Goal: Task Accomplishment & Management: Complete application form

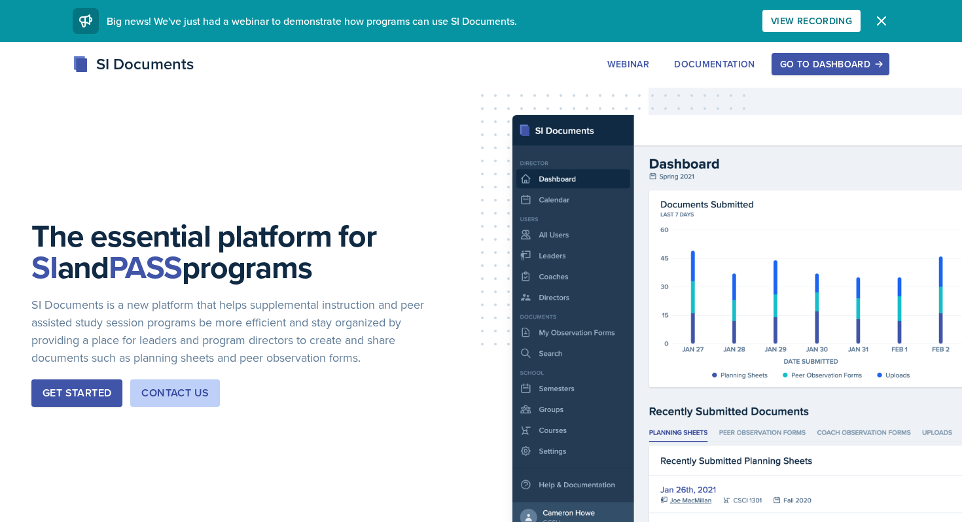
click at [784, 65] on div "Go to Dashboard" at bounding box center [830, 64] width 101 height 10
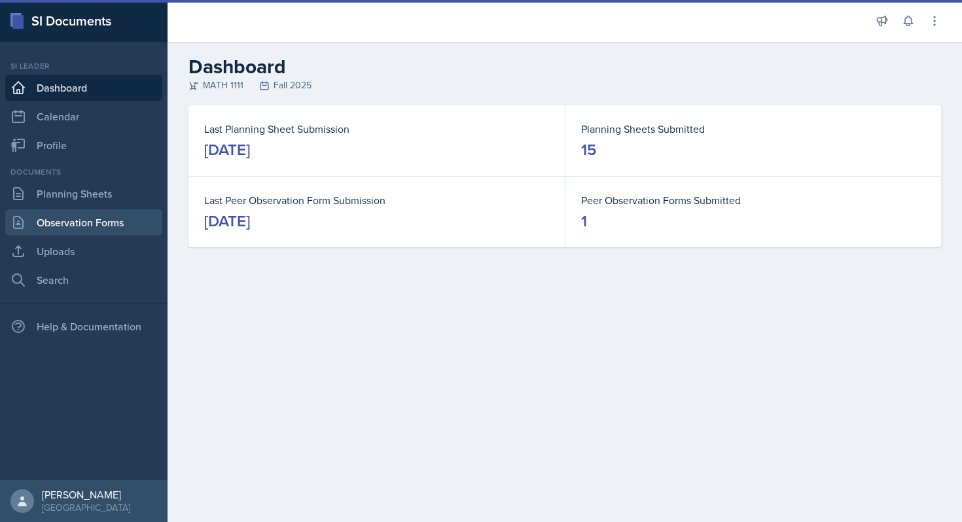
click at [92, 223] on link "Observation Forms" at bounding box center [83, 222] width 157 height 26
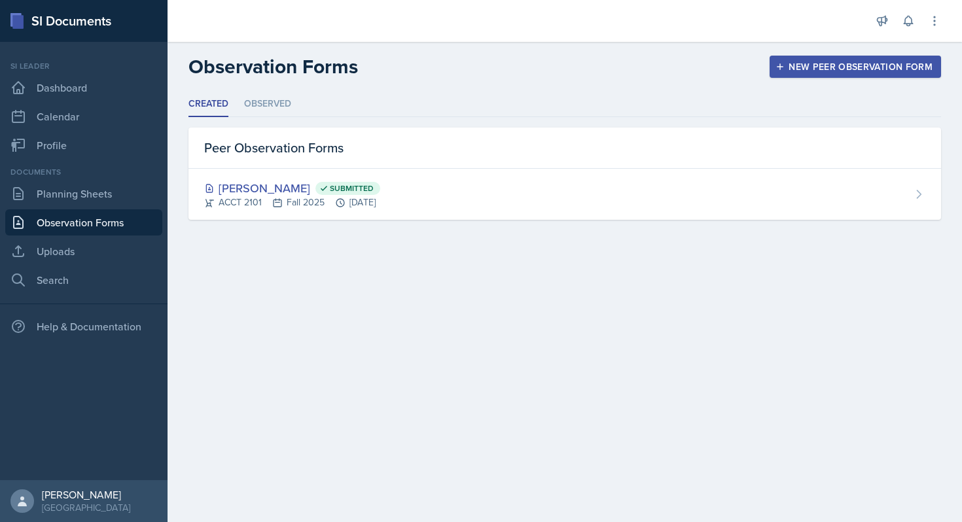
click at [816, 69] on div "New Peer Observation Form" at bounding box center [855, 67] width 154 height 10
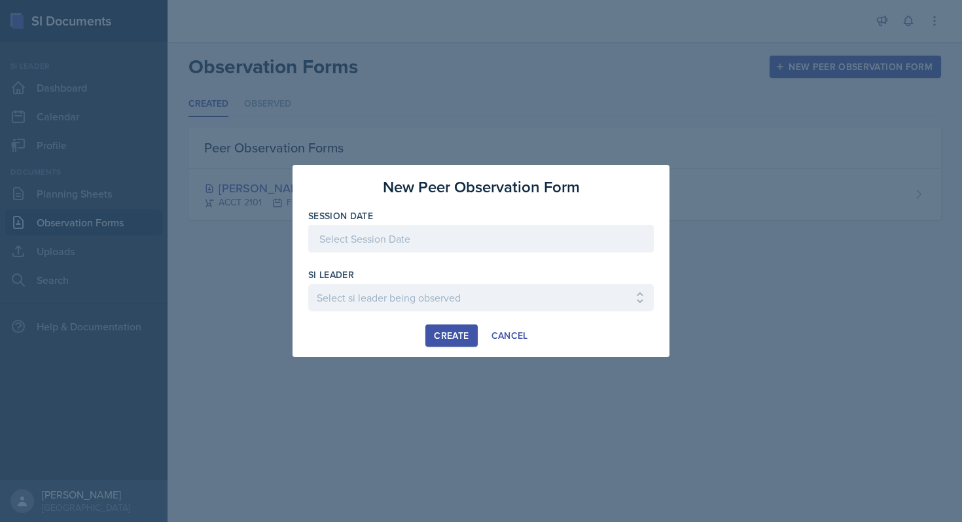
click at [430, 250] on div at bounding box center [481, 238] width 346 height 27
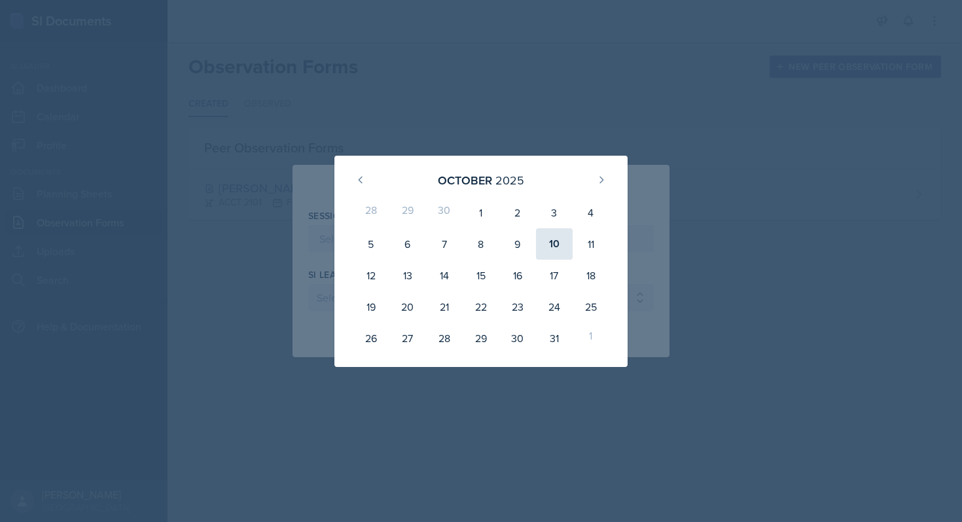
click at [546, 244] on div "10" at bounding box center [554, 243] width 37 height 31
type input "[DATE]"
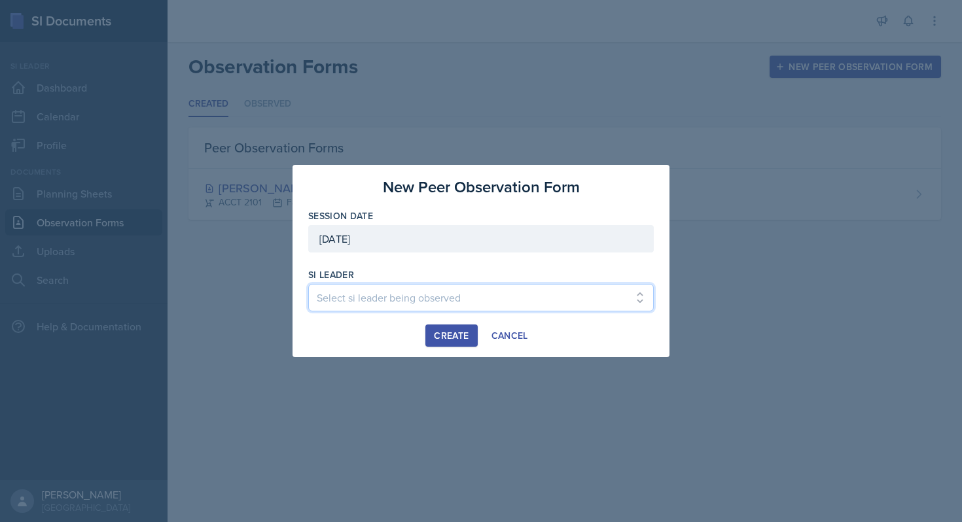
click at [464, 302] on select "Select si leader being observed [PERSON_NAME] / PSYC 2500 / The Phantoms of The…" at bounding box center [481, 297] width 346 height 27
select select "de1b48b2-187c-4b1d-a49a-02f0dc7ba65c"
click at [308, 284] on select "Select si leader being observed [PERSON_NAME] / PSYC 2500 / The Phantoms of The…" at bounding box center [481, 297] width 346 height 27
click at [463, 338] on div "Create" at bounding box center [451, 336] width 35 height 10
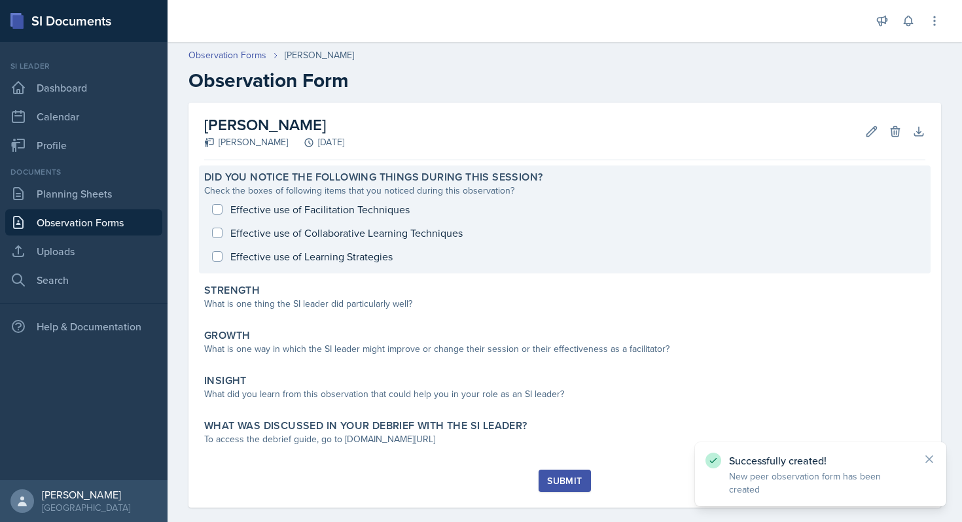
click at [350, 206] on div "Effective use of Facilitation Techniques Effective use of Collaborative Learnin…" at bounding box center [564, 233] width 721 height 71
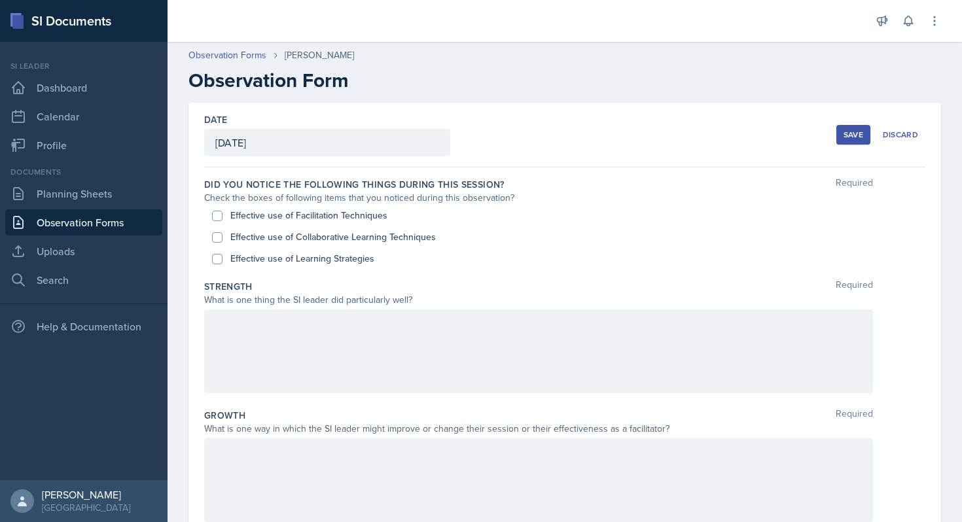
click at [299, 218] on label "Effective use of Facilitation Techniques" at bounding box center [308, 216] width 157 height 14
click at [223, 218] on input "Effective use of Facilitation Techniques" at bounding box center [217, 216] width 10 height 10
checkbox input "true"
click at [278, 230] on label "Effective use of Collaborative Learning Techniques" at bounding box center [333, 237] width 206 height 14
click at [223, 232] on input "Effective use of Collaborative Learning Techniques" at bounding box center [217, 237] width 10 height 10
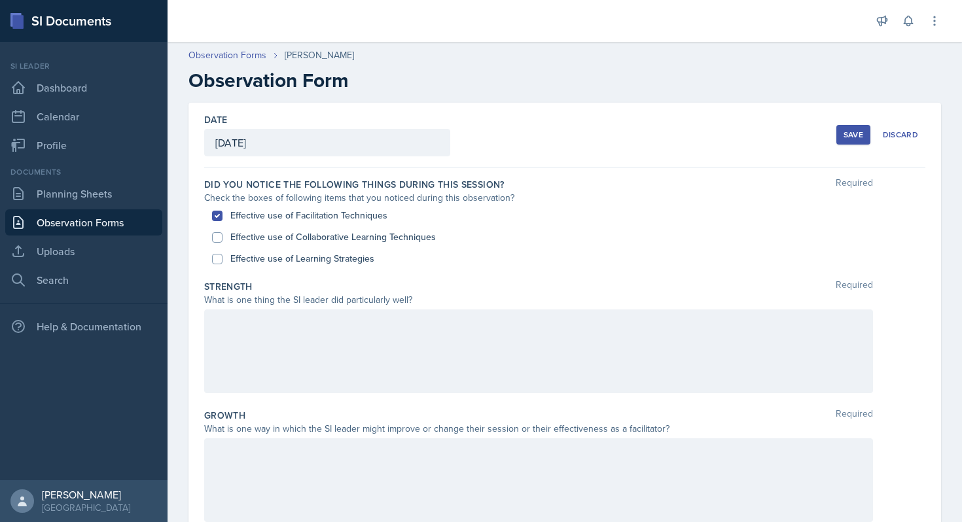
checkbox input "true"
click at [274, 268] on div "Effective use of Learning Strategies" at bounding box center [565, 259] width 706 height 22
click at [267, 259] on label "Effective use of Learning Strategies" at bounding box center [302, 259] width 144 height 14
click at [223, 259] on input "Effective use of Learning Strategies" at bounding box center [217, 259] width 10 height 10
checkbox input "true"
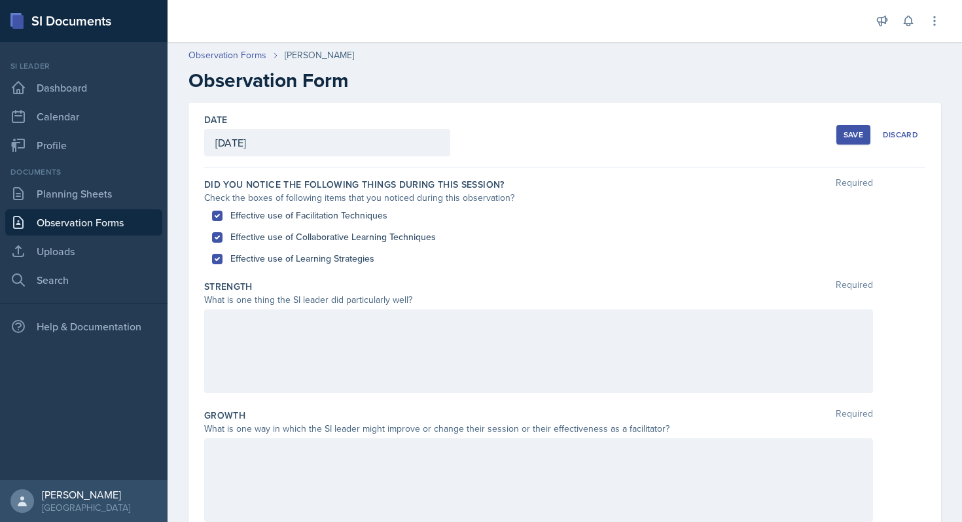
click at [248, 366] on div at bounding box center [538, 352] width 669 height 84
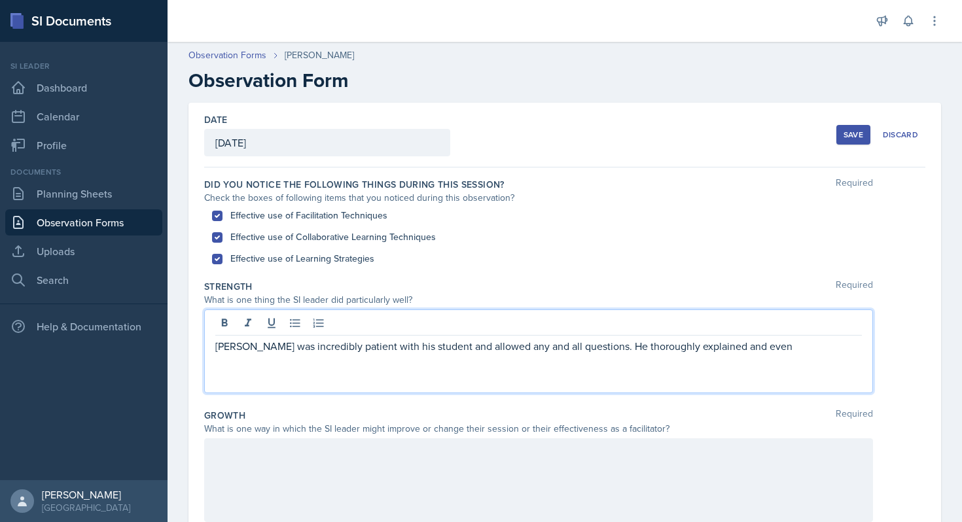
drag, startPoint x: 755, startPoint y: 350, endPoint x: 736, endPoint y: 355, distance: 19.7
click at [736, 356] on div "[PERSON_NAME] was incredibly patient with his student and allowed any and all q…" at bounding box center [538, 352] width 669 height 84
click at [358, 380] on div "[PERSON_NAME] was incredibly patient with his student and allowed any and all q…" at bounding box center [538, 352] width 669 height 84
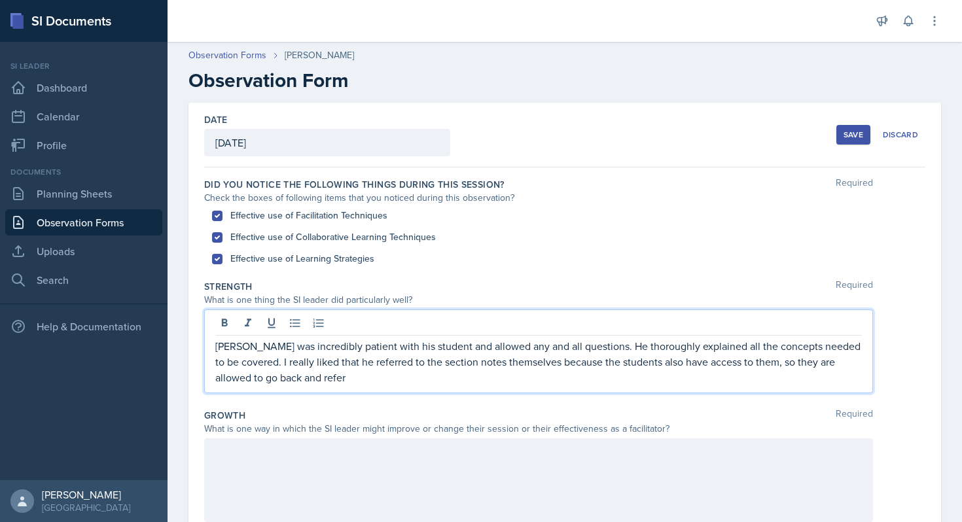
click at [327, 379] on p "[PERSON_NAME] was incredibly patient with his student and allowed any and all q…" at bounding box center [538, 361] width 647 height 47
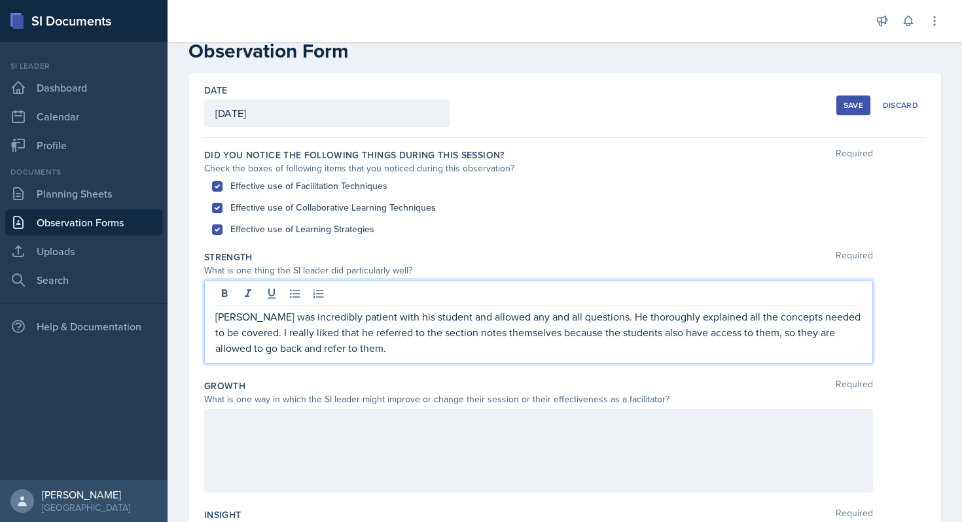
scroll to position [30, 0]
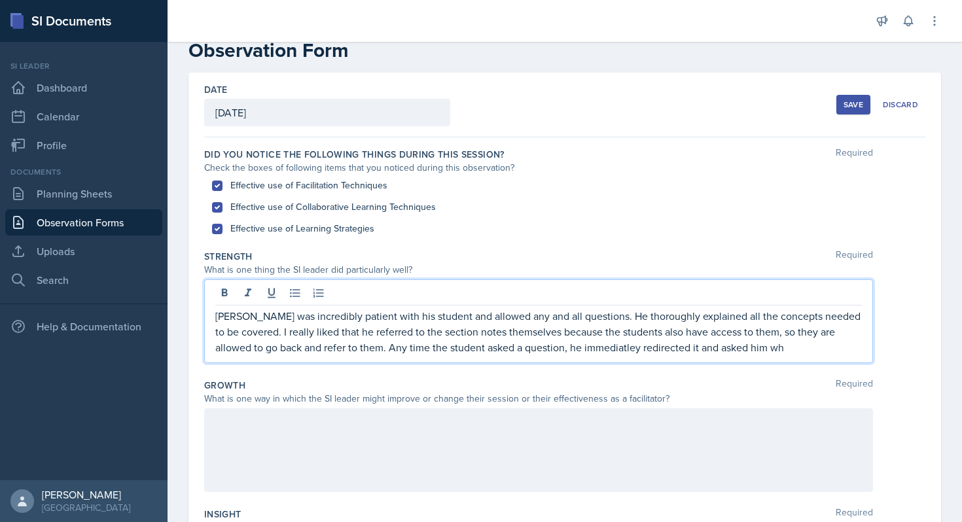
click at [513, 348] on p "[PERSON_NAME] was incredibly patient with his student and allowed any and all q…" at bounding box center [538, 331] width 647 height 47
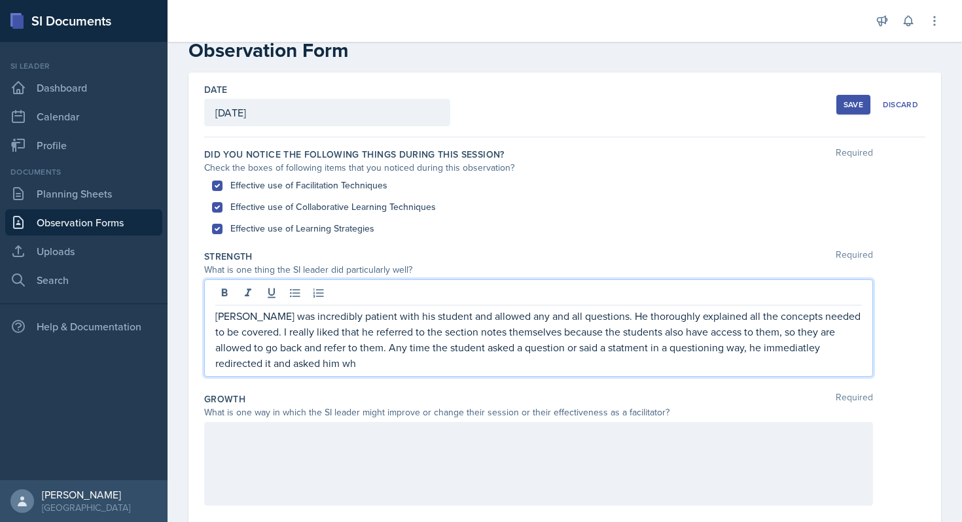
click at [336, 363] on p "[PERSON_NAME] was incredibly patient with his student and allowed any and all q…" at bounding box center [538, 339] width 647 height 63
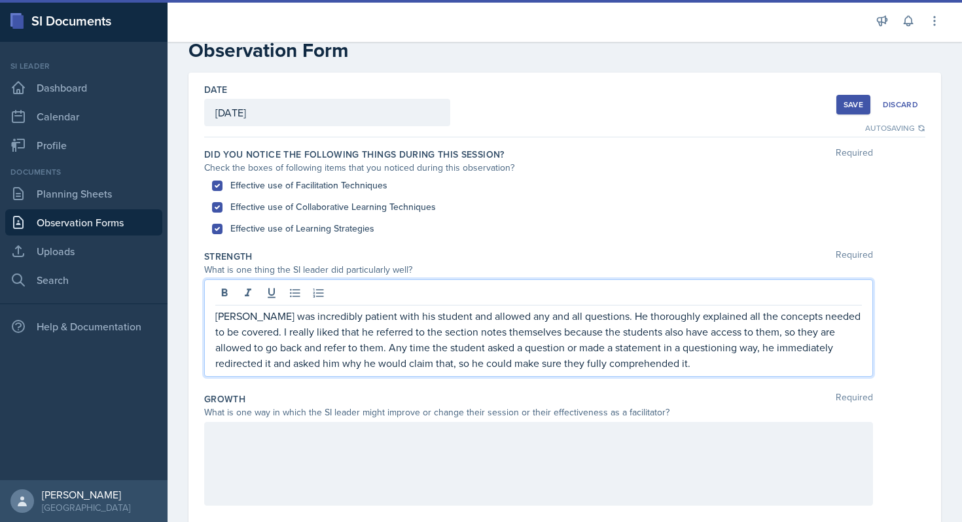
click at [651, 368] on p "[PERSON_NAME] was incredibly patient with his student and allowed any and all q…" at bounding box center [538, 339] width 647 height 63
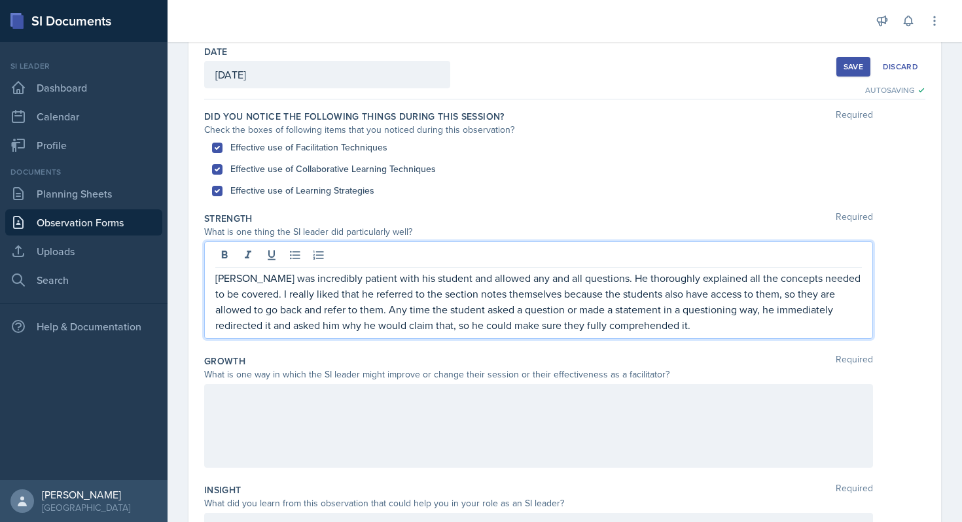
scroll to position [69, 0]
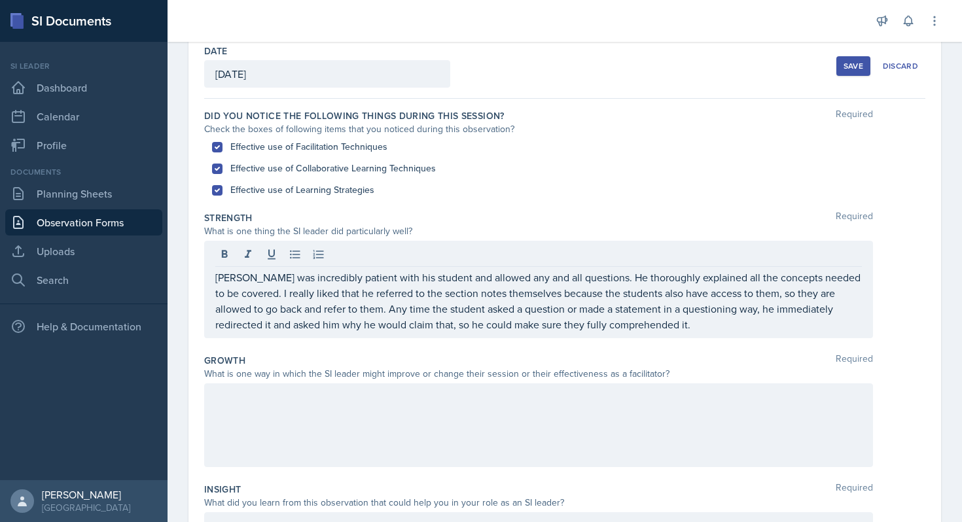
click at [384, 445] on div at bounding box center [538, 426] width 669 height 84
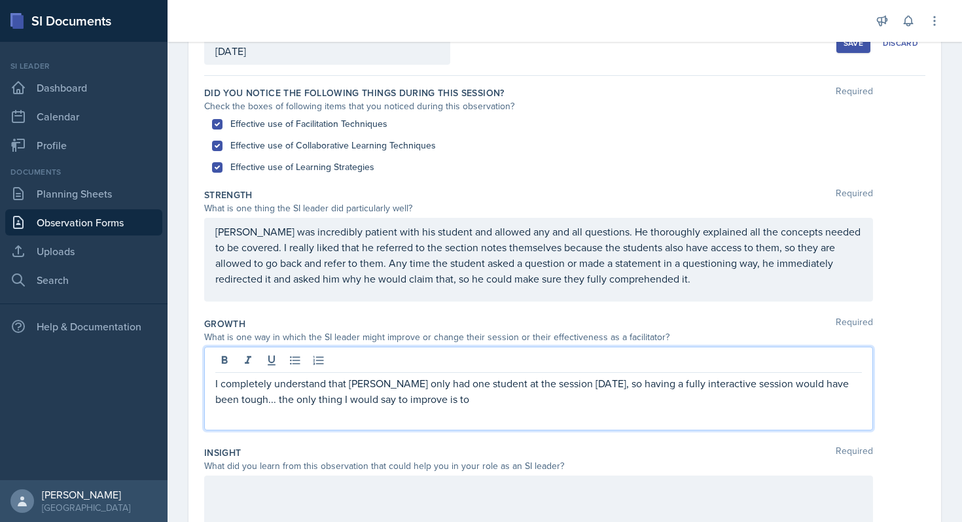
click at [451, 403] on p "I completely understand that [PERSON_NAME] only had one student at the session …" at bounding box center [538, 391] width 647 height 31
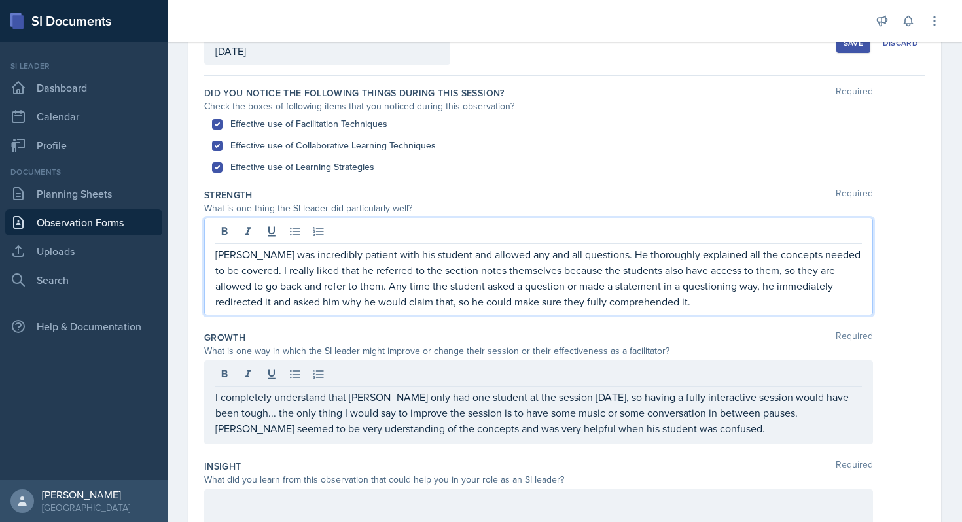
scroll to position [105, 0]
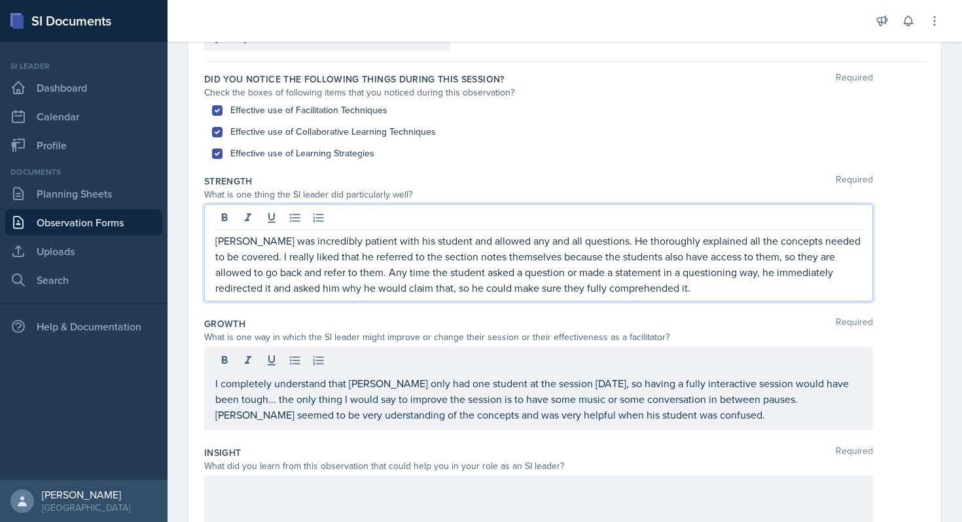
click at [623, 282] on p "[PERSON_NAME] was incredibly patient with his student and allowed any and all q…" at bounding box center [538, 264] width 647 height 63
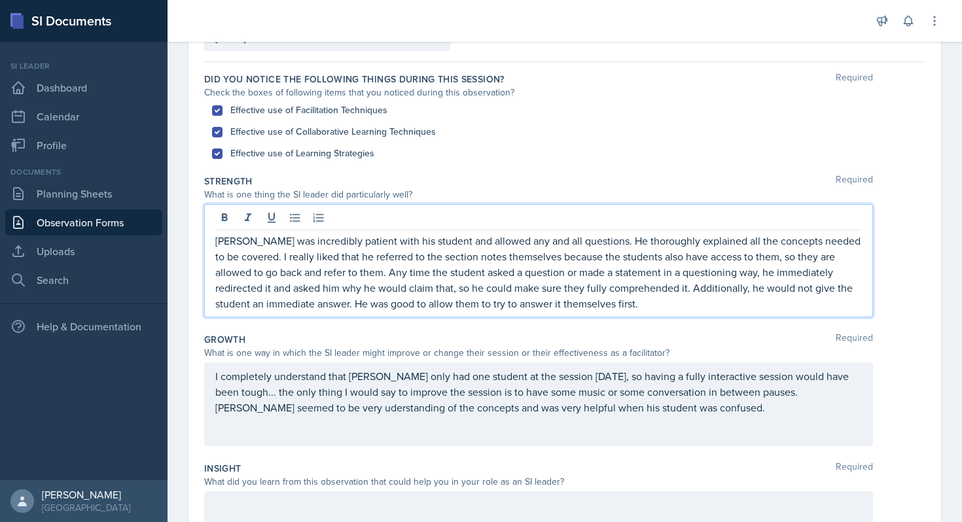
click at [382, 308] on p "[PERSON_NAME] was incredibly patient with his student and allowed any and all q…" at bounding box center [538, 272] width 647 height 79
drag, startPoint x: 406, startPoint y: 308, endPoint x: 371, endPoint y: 307, distance: 35.4
click at [371, 308] on p "[PERSON_NAME] was incredibly patient with his student and allowed any and all q…" at bounding box center [538, 272] width 647 height 79
click at [626, 314] on div "[PERSON_NAME] was incredibly patient with his student and allowed any and all q…" at bounding box center [538, 260] width 669 height 113
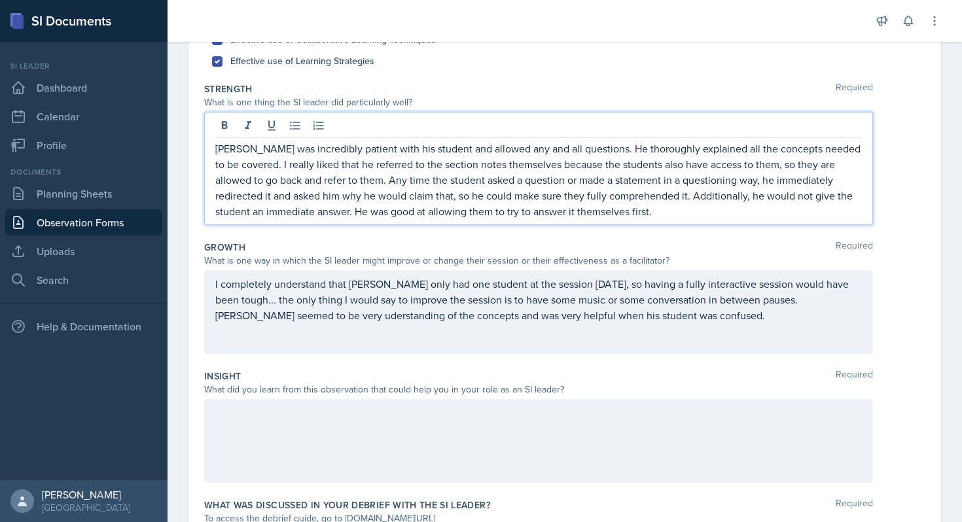
click at [623, 318] on p "I completely understand that [PERSON_NAME] only had one student at the session …" at bounding box center [538, 299] width 647 height 47
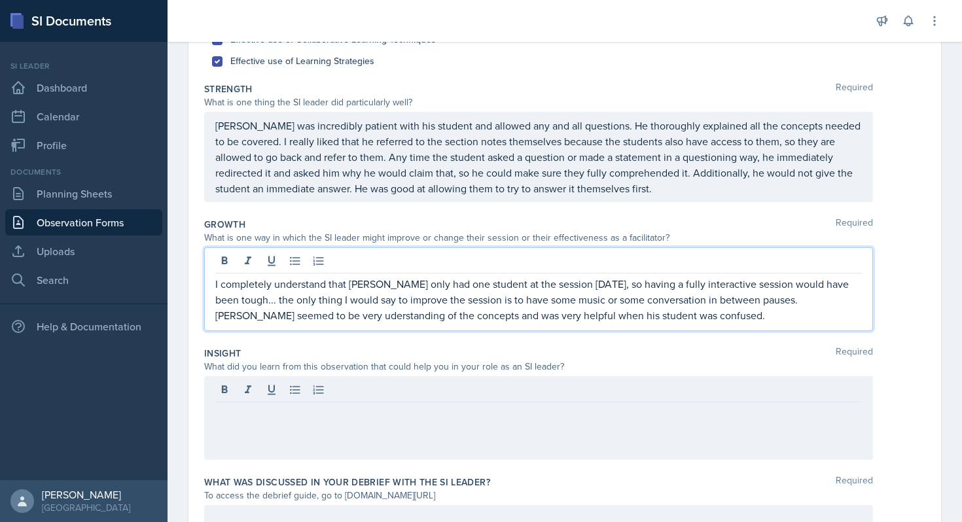
click at [600, 312] on p "I completely understand that [PERSON_NAME] only had one student at the session …" at bounding box center [538, 299] width 647 height 47
click at [672, 317] on p "I understand that [PERSON_NAME] only had one student at the session [DATE], so …" at bounding box center [538, 299] width 647 height 47
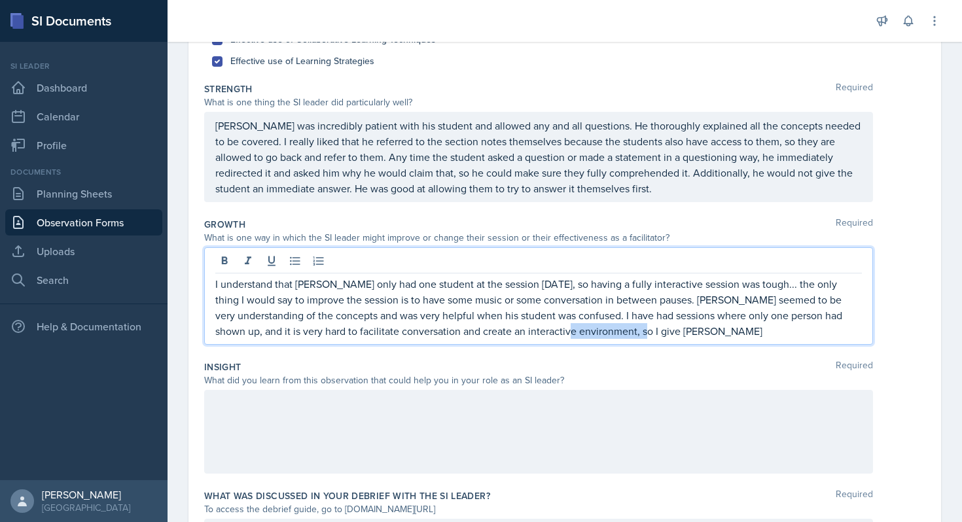
drag, startPoint x: 601, startPoint y: 338, endPoint x: 509, endPoint y: 336, distance: 92.3
click at [509, 336] on p "I understand that [PERSON_NAME] only had one student at the session [DATE], so …" at bounding box center [538, 307] width 647 height 63
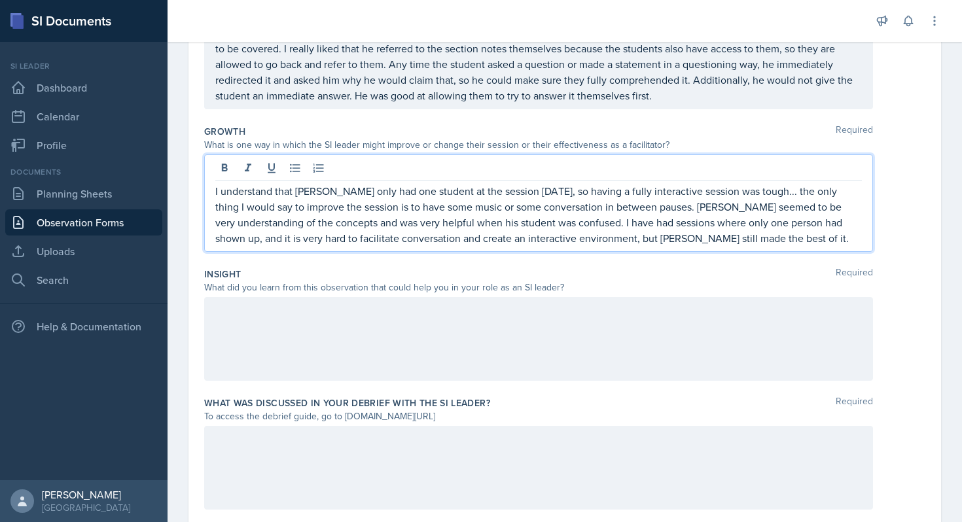
click at [388, 355] on div at bounding box center [538, 339] width 669 height 84
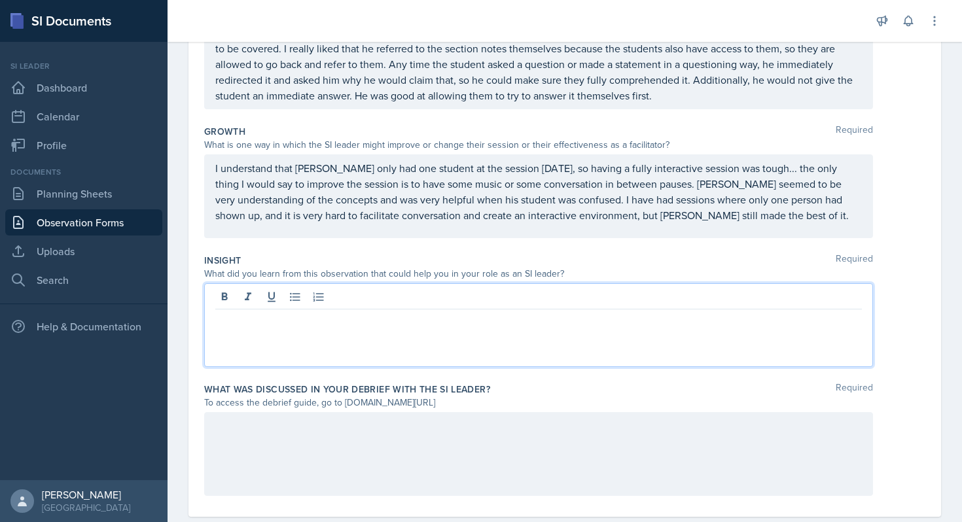
scroll to position [314, 0]
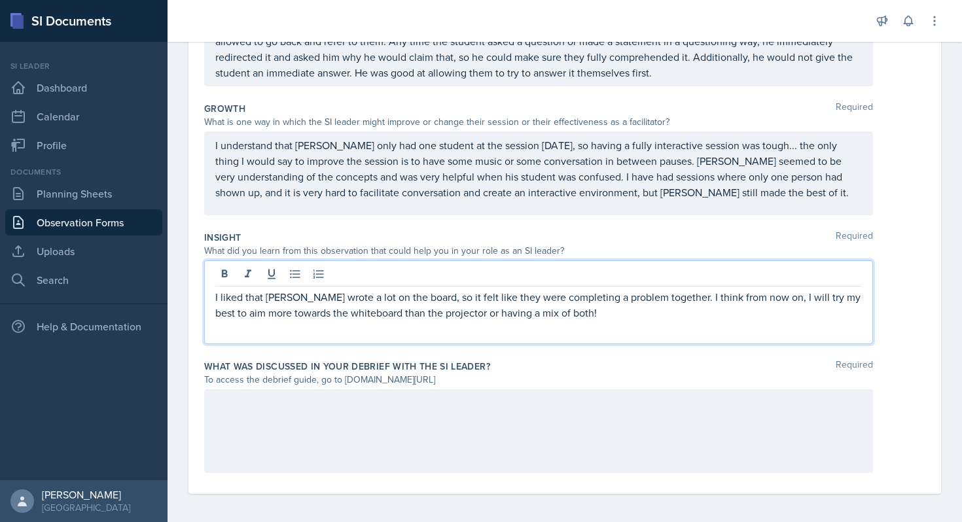
click at [573, 323] on div "I liked that [PERSON_NAME] wrote a lot on the board, so it felt like they were …" at bounding box center [538, 303] width 669 height 84
click at [445, 315] on p "I liked that [PERSON_NAME] wrote a lot on the board, so it felt like they were …" at bounding box center [538, 304] width 647 height 31
click at [547, 319] on p "I liked that [PERSON_NAME] wrote a lot on the board, so it felt like they were …" at bounding box center [538, 304] width 647 height 31
click at [670, 300] on p "I liked that [PERSON_NAME] wrote a lot on the board, so it felt like they were …" at bounding box center [538, 304] width 647 height 31
click at [583, 327] on div "I liked that [PERSON_NAME] wrote a lot on the board, so it felt like they were …" at bounding box center [538, 303] width 669 height 84
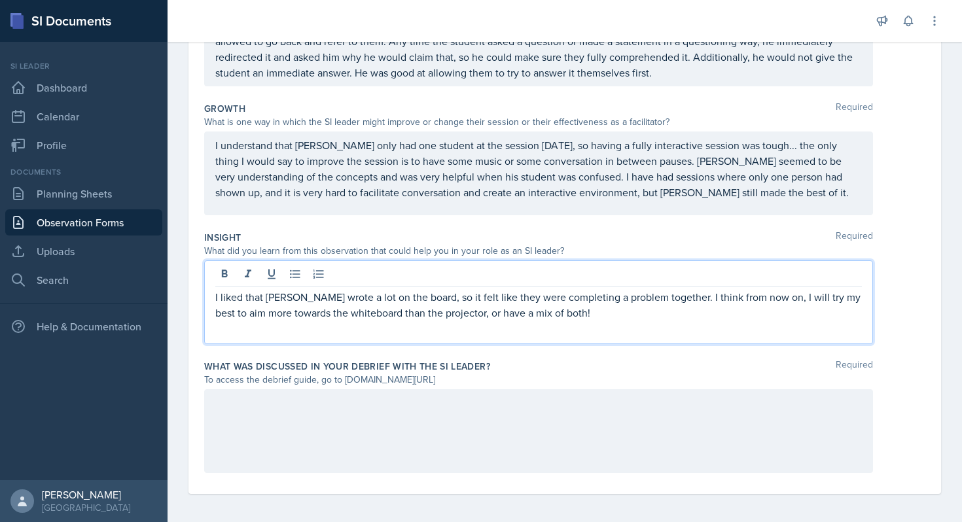
click at [547, 312] on p "I liked that [PERSON_NAME] wrote a lot on the board, so it felt like they were …" at bounding box center [538, 304] width 647 height 31
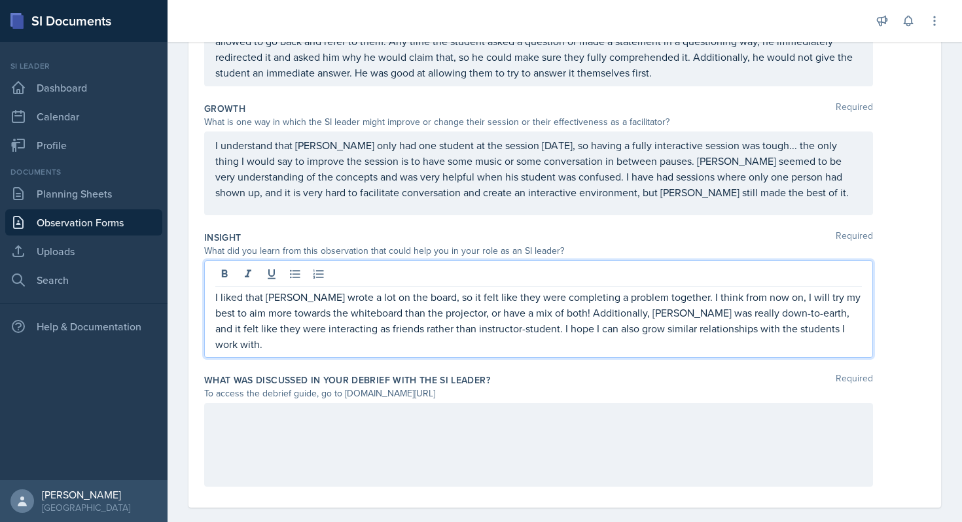
click at [806, 342] on div "I liked that [PERSON_NAME] wrote a lot on the board, so it felt like they were …" at bounding box center [538, 310] width 669 height 98
click at [797, 331] on p "I liked that [PERSON_NAME] wrote a lot on the board, so it felt like they were …" at bounding box center [538, 320] width 647 height 63
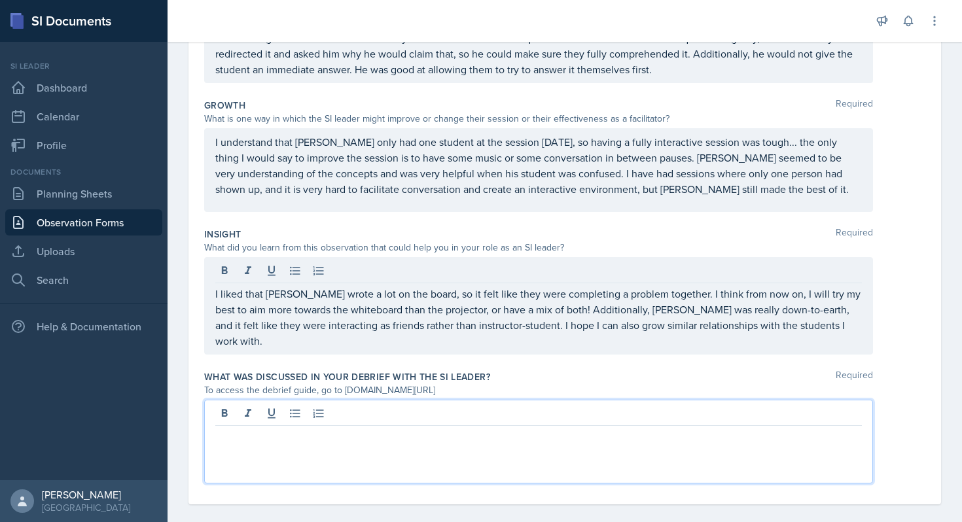
click at [615, 403] on div at bounding box center [538, 442] width 669 height 84
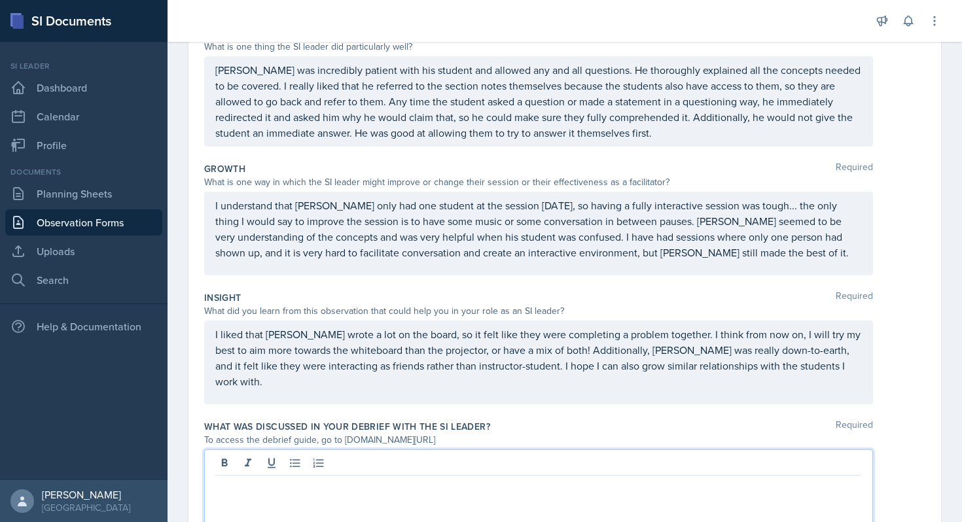
scroll to position [261, 0]
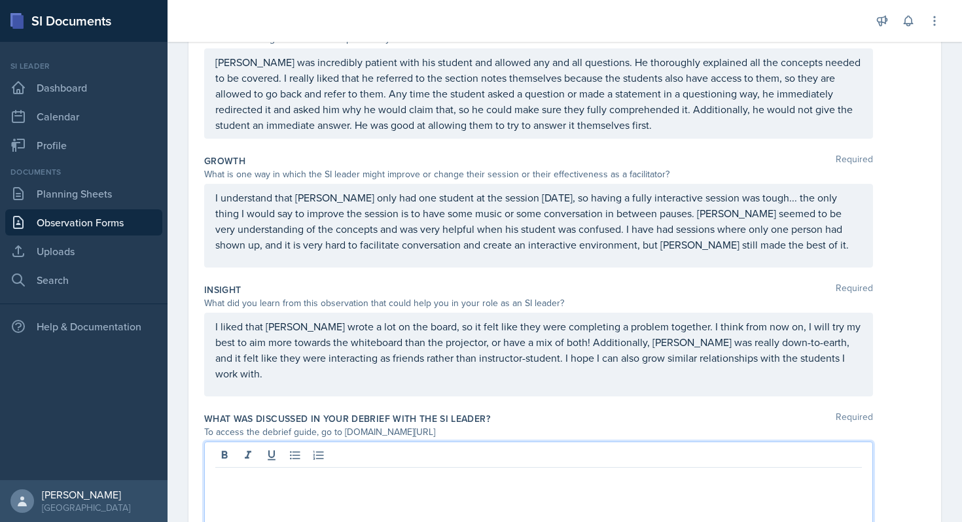
click at [696, 247] on p "I understand that [PERSON_NAME] only had one student at the session [DATE], so …" at bounding box center [538, 221] width 647 height 63
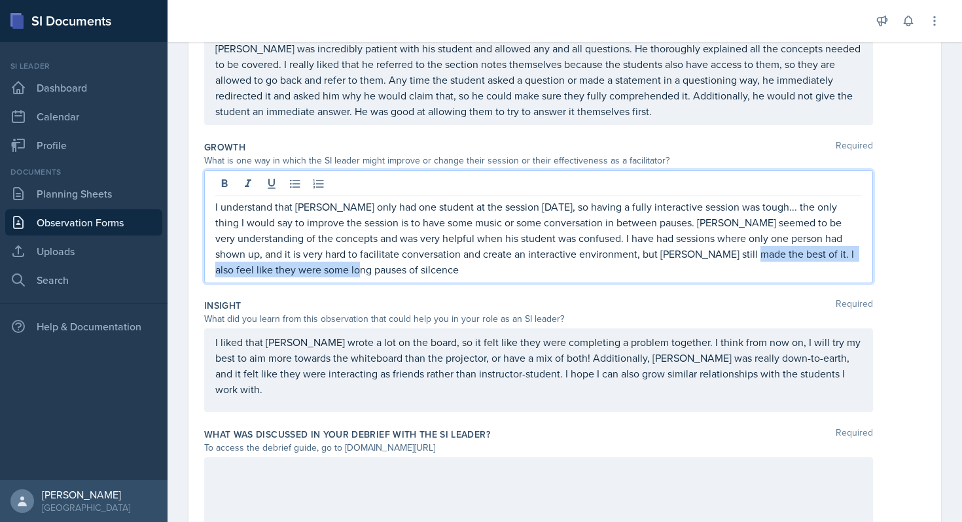
drag, startPoint x: 666, startPoint y: 252, endPoint x: 747, endPoint y: 295, distance: 91.7
click at [747, 295] on div "Did you notice the following things during this session? Required Check the box…" at bounding box center [564, 228] width 721 height 670
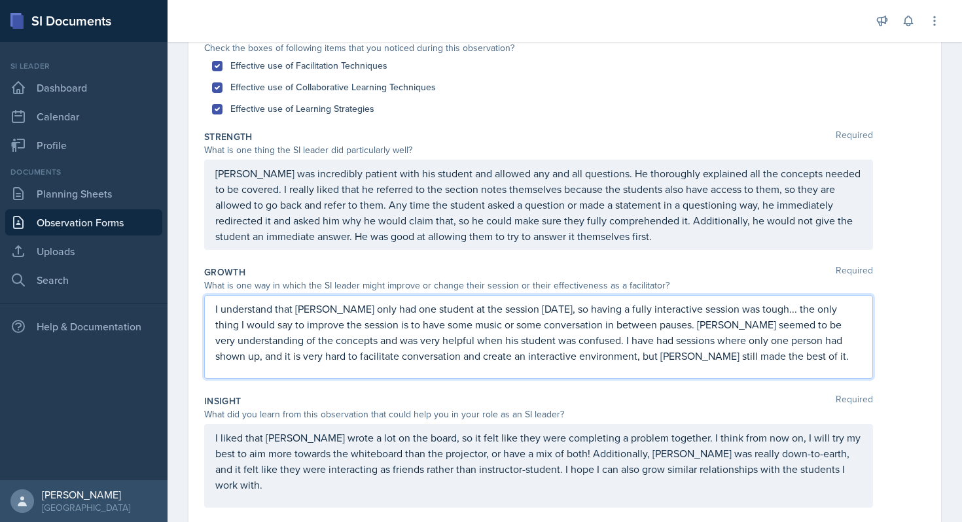
scroll to position [0, 0]
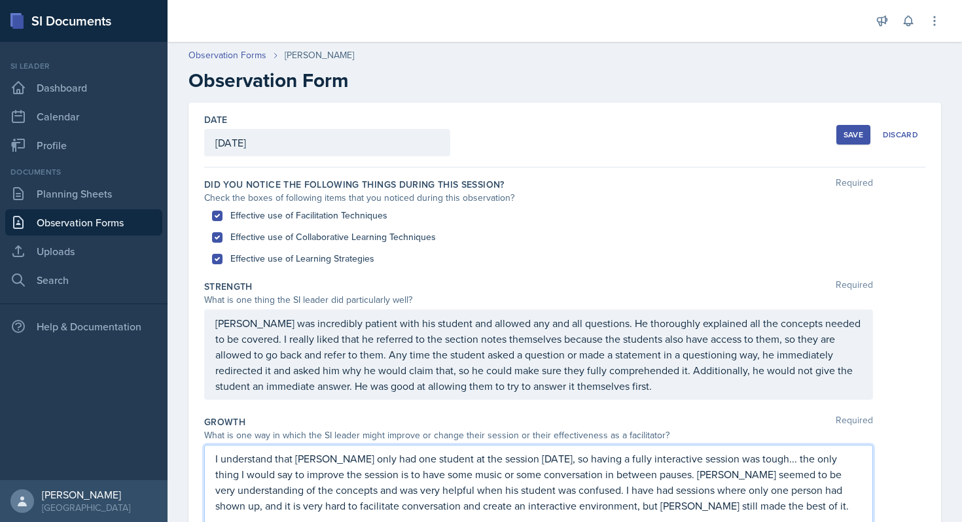
click at [849, 142] on button "Save" at bounding box center [854, 135] width 34 height 20
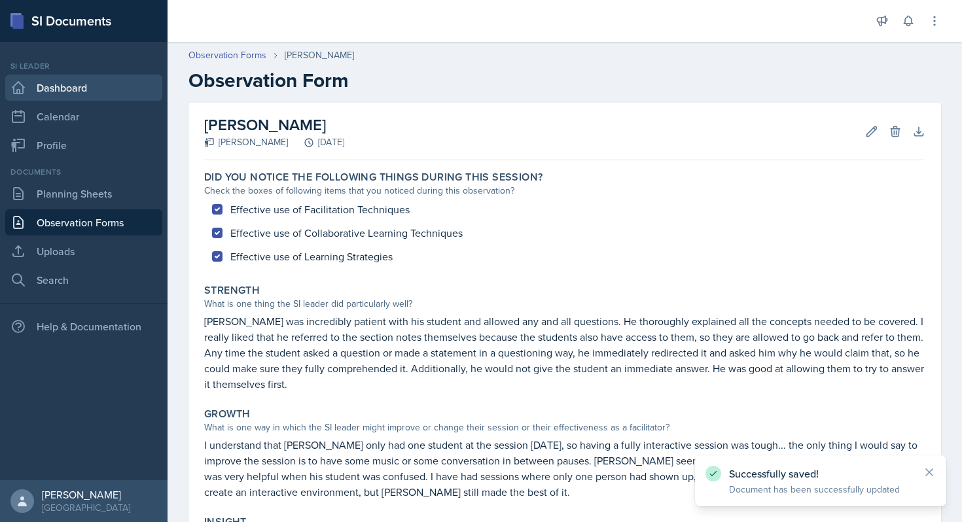
click at [86, 90] on link "Dashboard" at bounding box center [83, 88] width 157 height 26
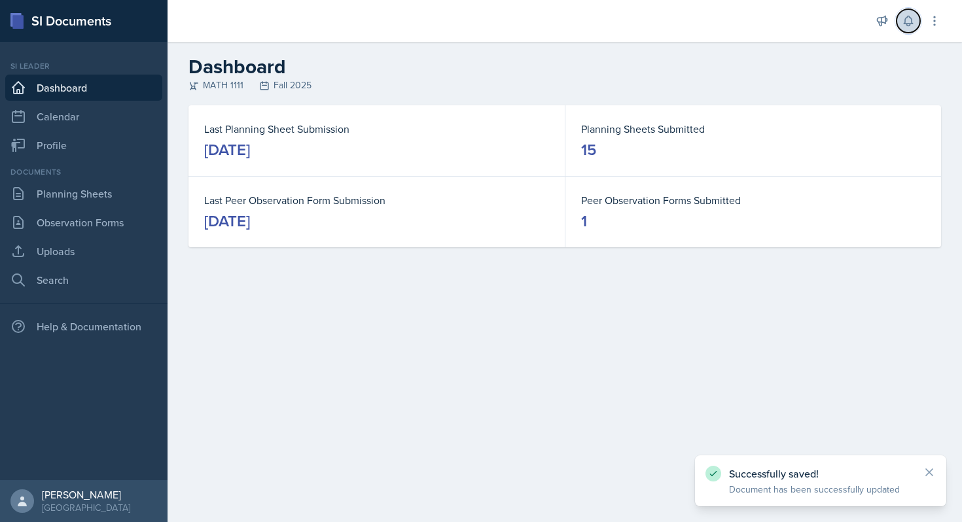
click at [913, 26] on icon at bounding box center [908, 20] width 13 height 13
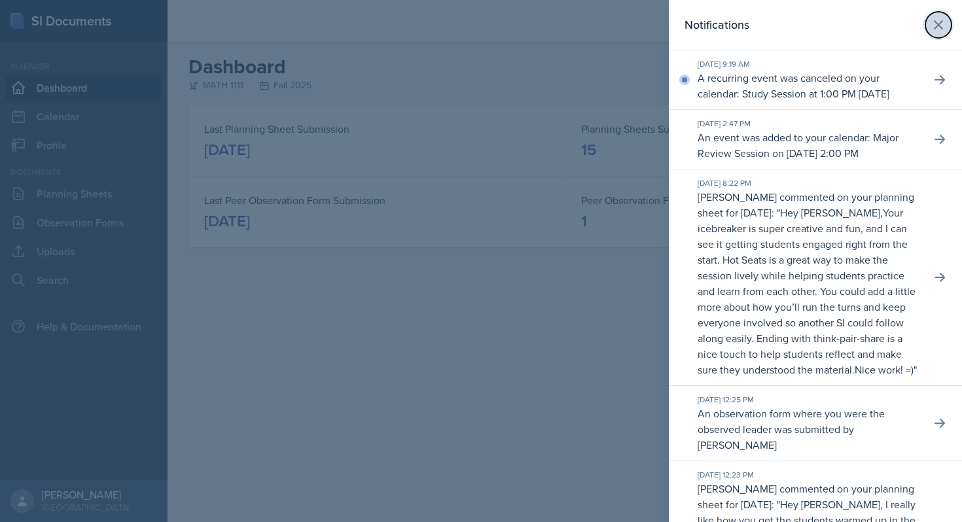
click at [941, 29] on icon at bounding box center [939, 25] width 16 height 16
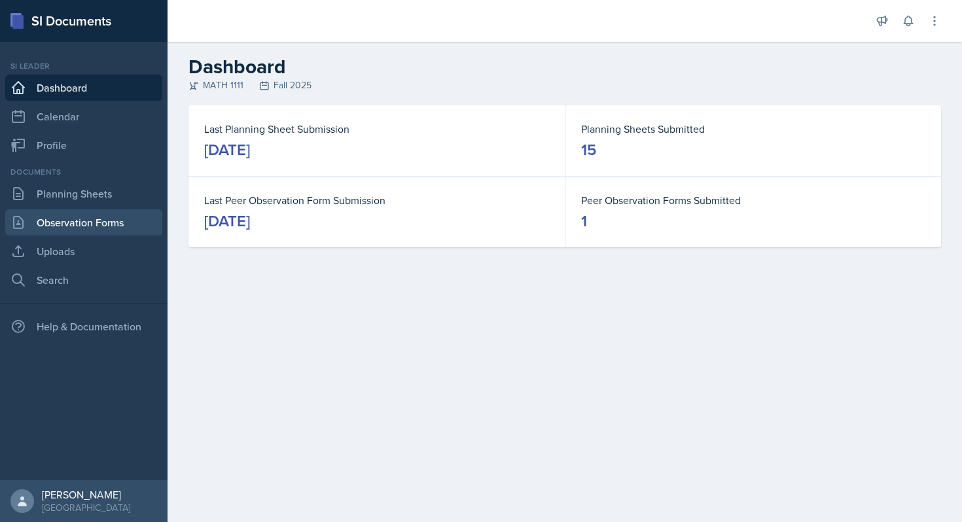
click at [90, 223] on link "Observation Forms" at bounding box center [83, 222] width 157 height 26
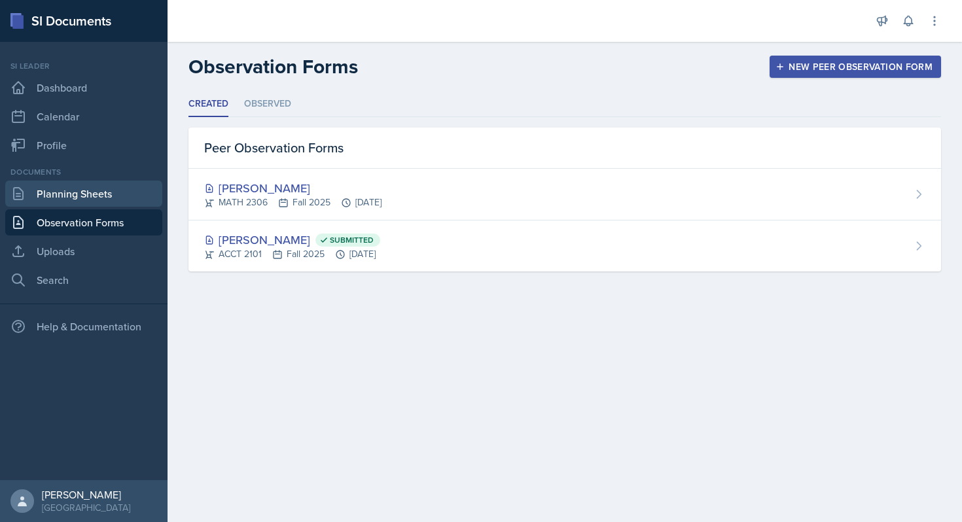
click at [88, 193] on link "Planning Sheets" at bounding box center [83, 194] width 157 height 26
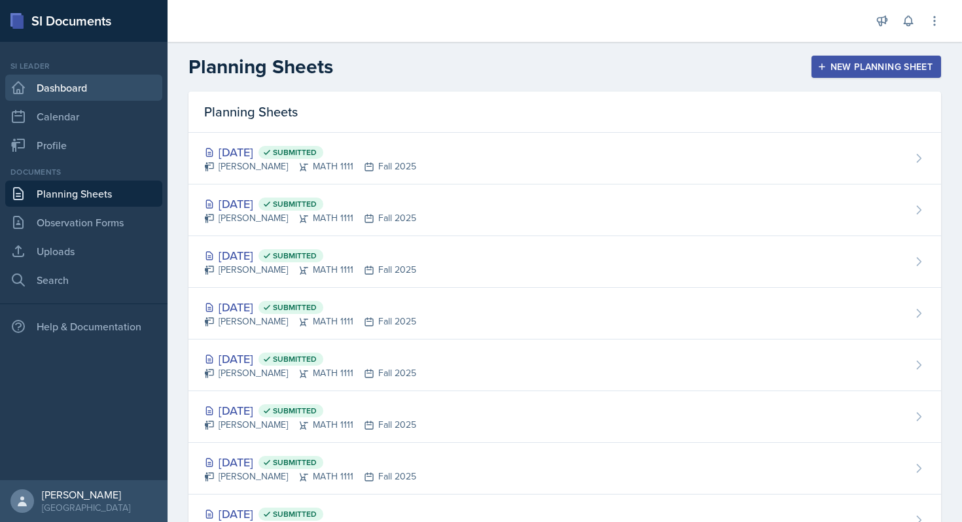
click at [38, 100] on link "Dashboard" at bounding box center [83, 88] width 157 height 26
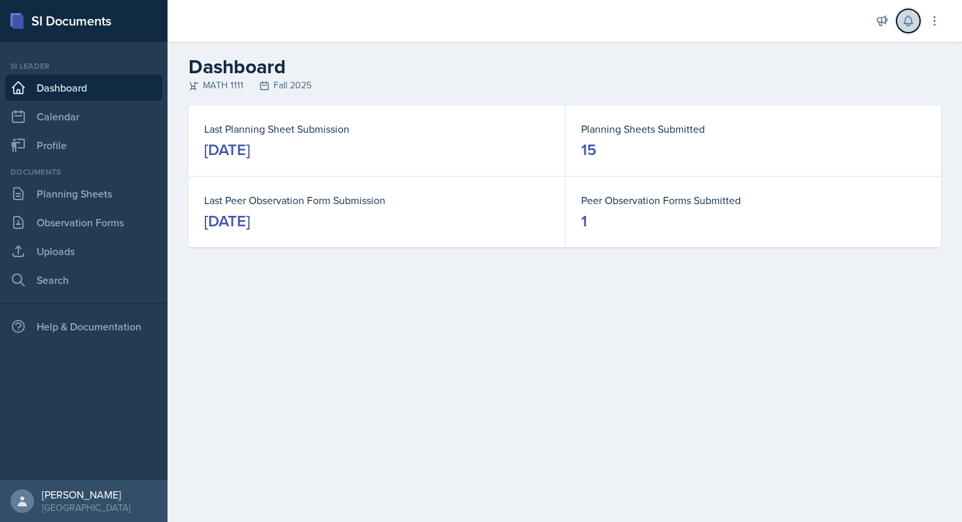
click at [909, 19] on icon at bounding box center [908, 20] width 13 height 13
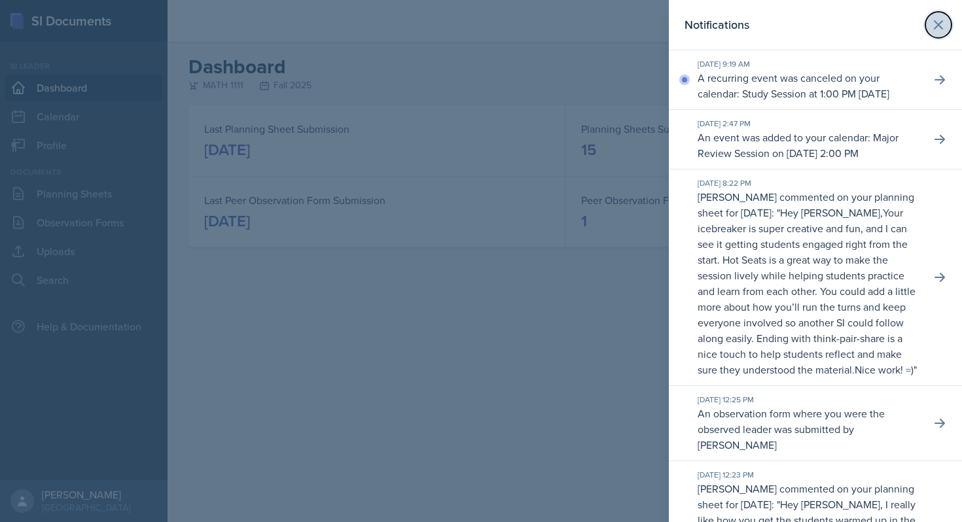
click at [943, 14] on button at bounding box center [939, 25] width 26 height 26
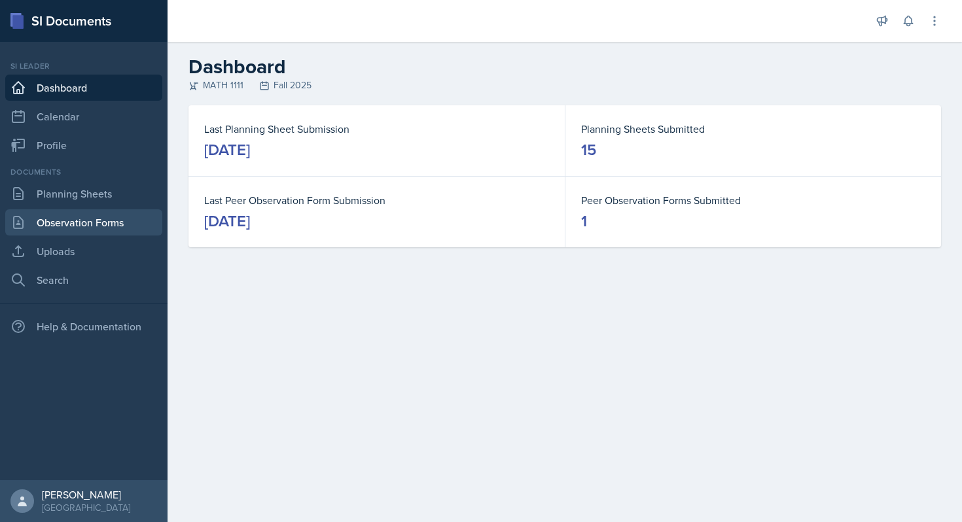
click at [98, 225] on link "Observation Forms" at bounding box center [83, 222] width 157 height 26
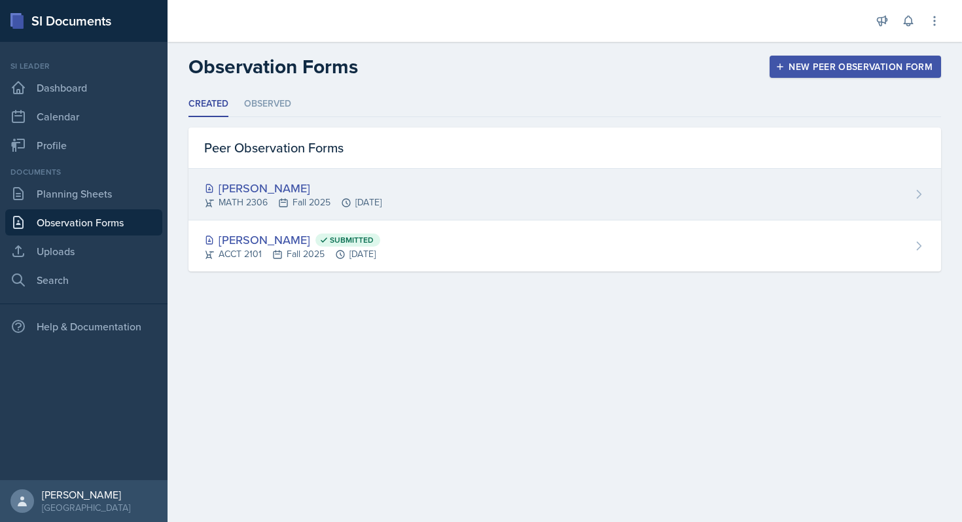
click at [382, 202] on div "MATH 2306 Fall 2025 Oct 10th, 2025" at bounding box center [292, 203] width 177 height 14
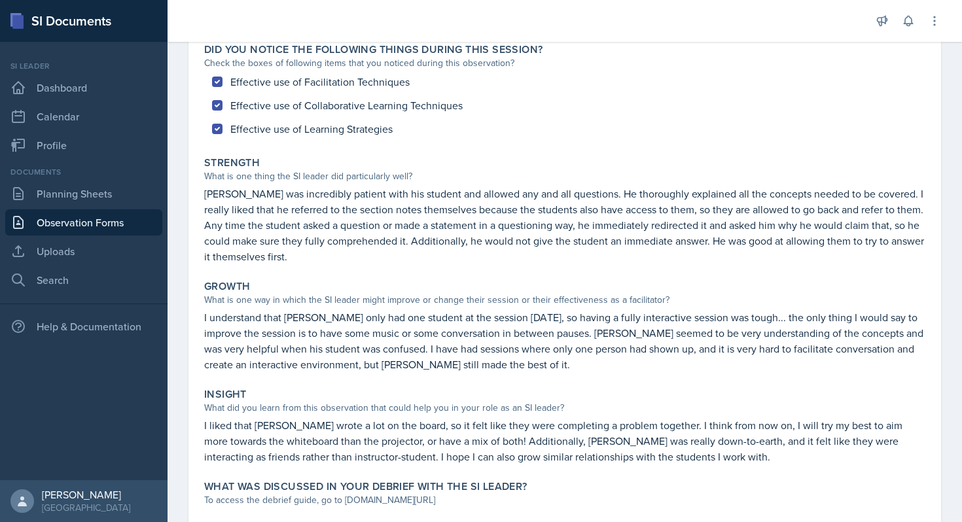
scroll to position [206, 0]
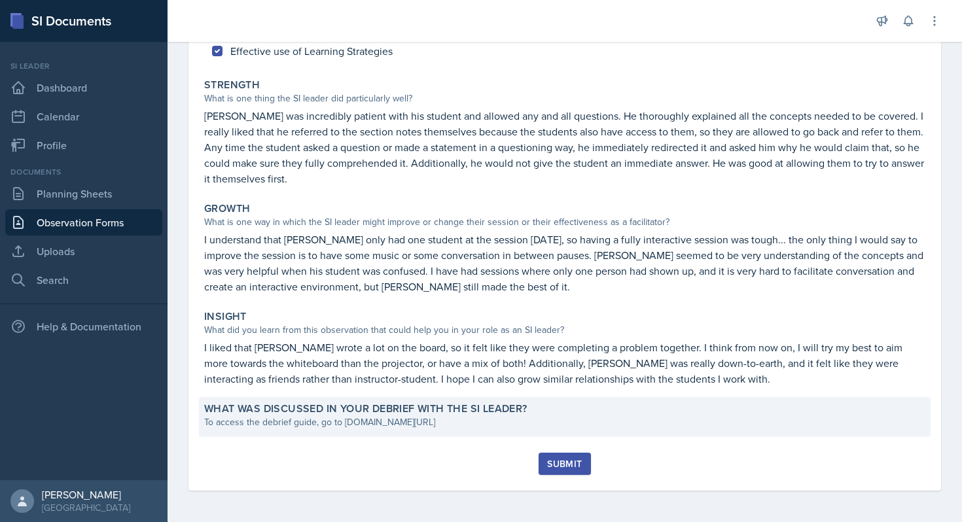
click at [550, 416] on div "To access the debrief guide, go to [DOMAIN_NAME][URL]" at bounding box center [564, 423] width 721 height 14
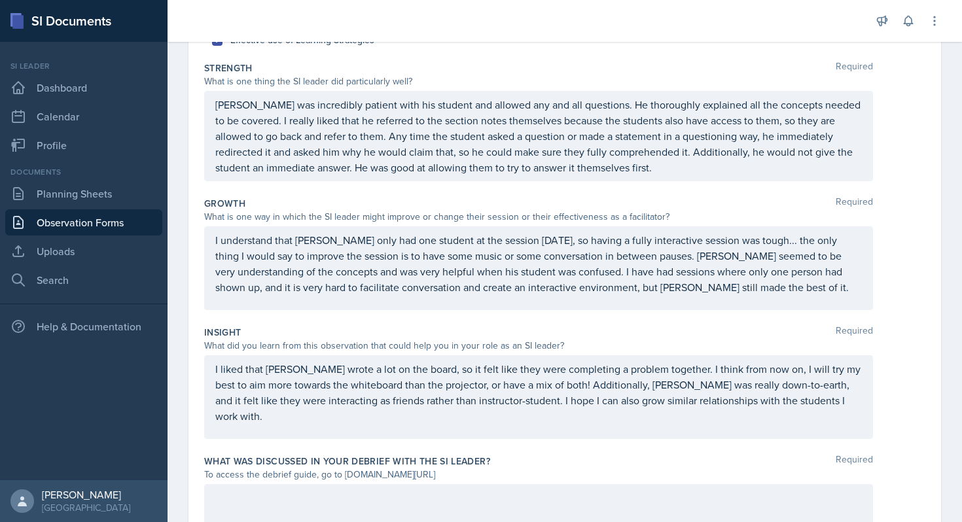
scroll to position [0, 0]
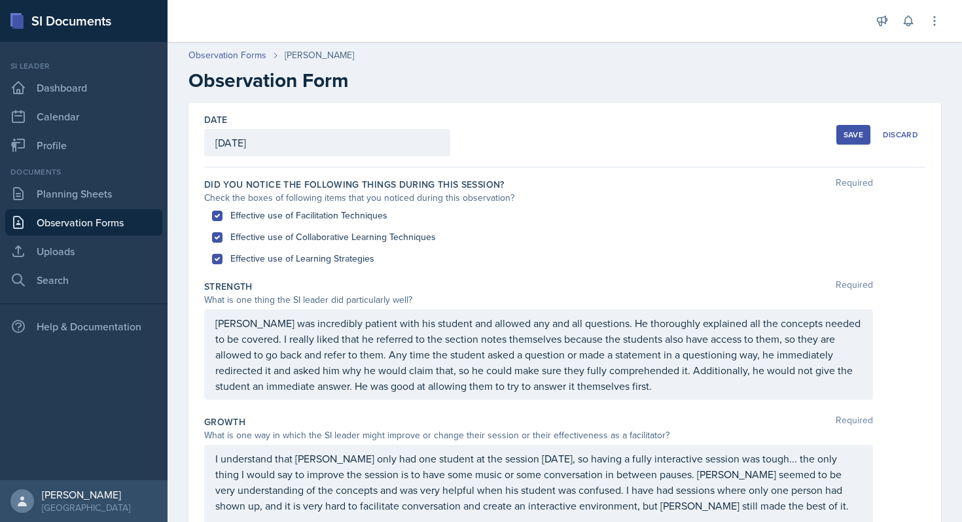
click at [857, 136] on div "Save" at bounding box center [854, 135] width 20 height 10
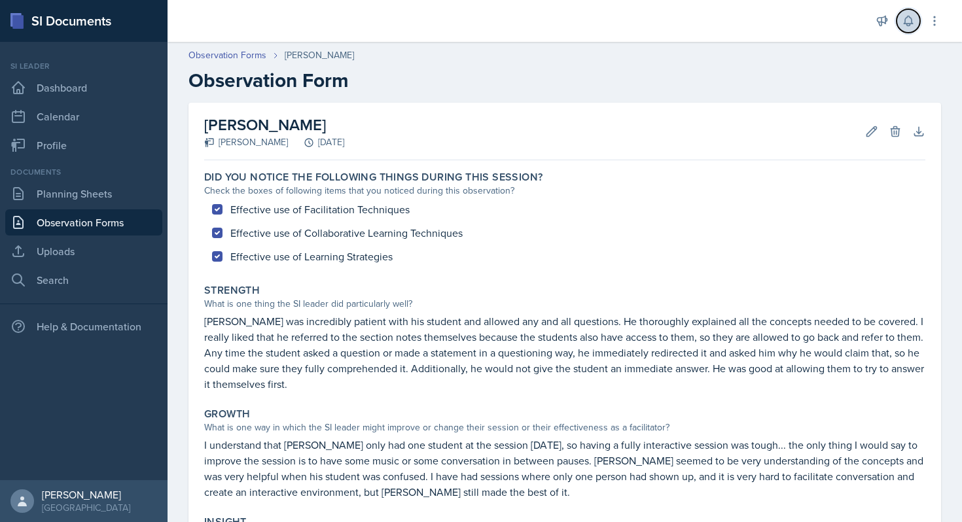
click at [908, 23] on icon at bounding box center [908, 21] width 9 height 10
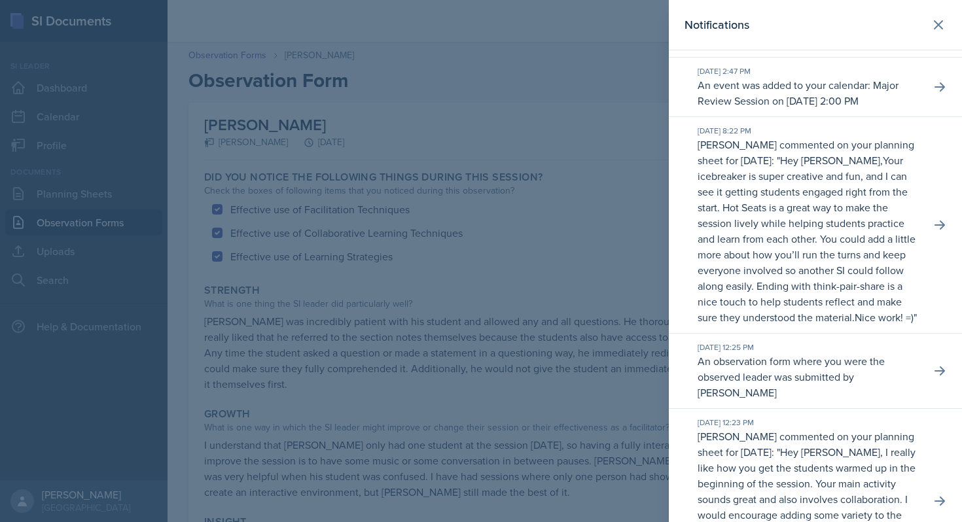
scroll to position [58, 0]
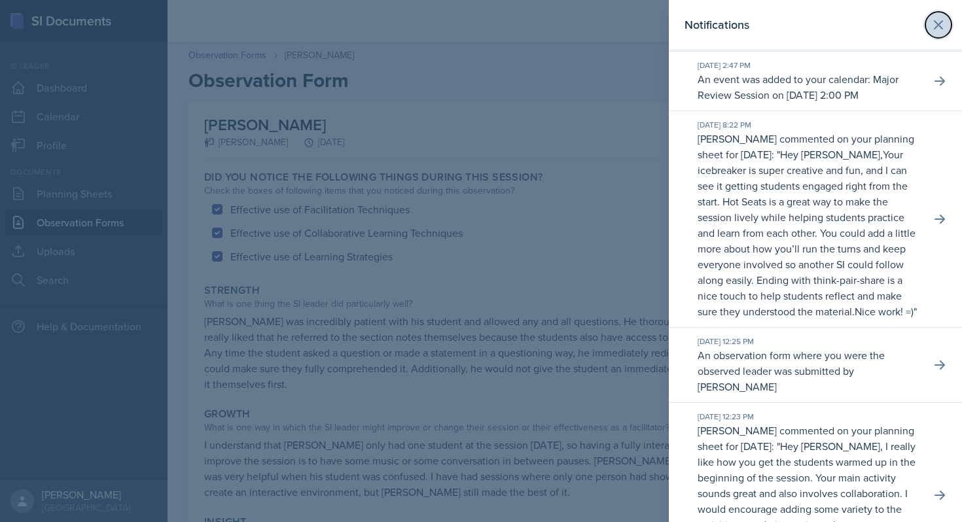
click at [937, 29] on icon at bounding box center [939, 25] width 16 height 16
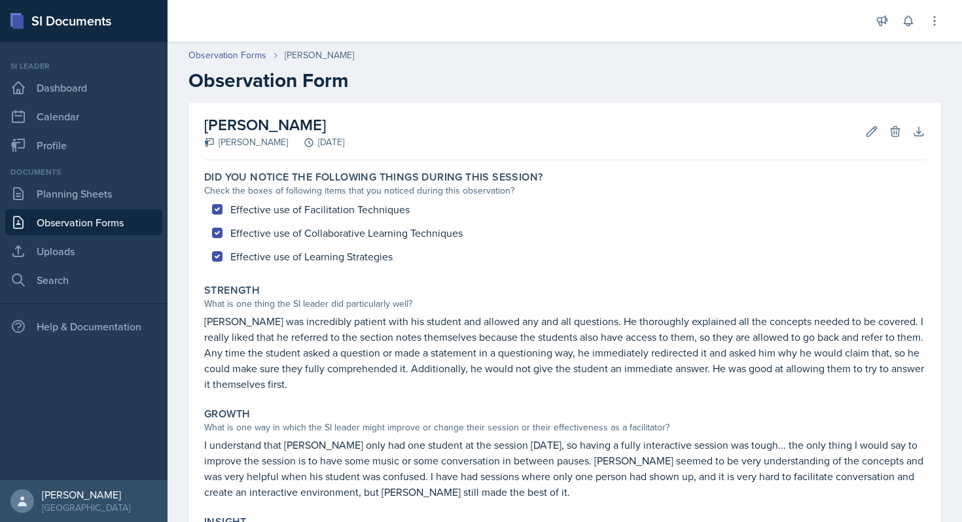
scroll to position [206, 0]
